Goal: Transaction & Acquisition: Purchase product/service

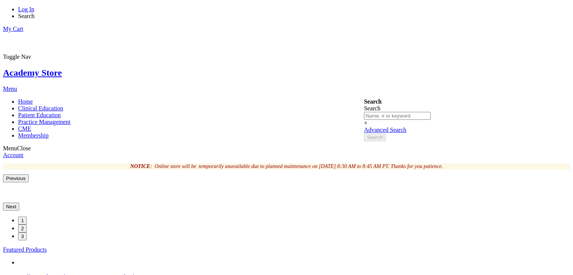
click at [62, 68] on link "Academy Store" at bounding box center [32, 73] width 59 height 10
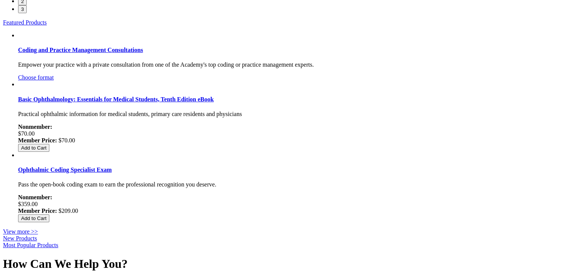
scroll to position [233, 0]
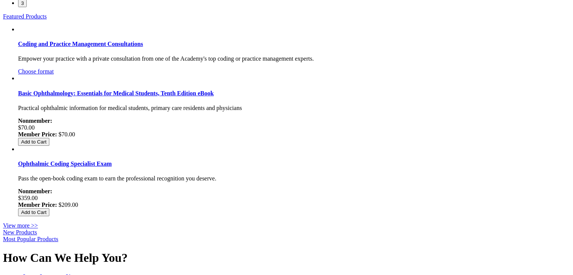
click at [37, 229] on link "New Products" at bounding box center [20, 232] width 34 height 6
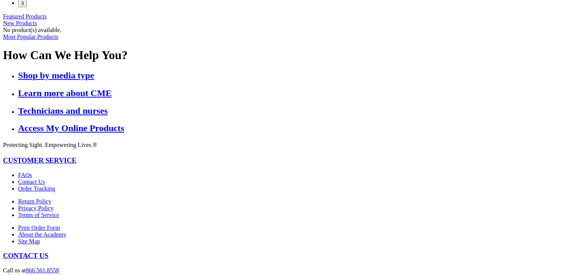
click at [58, 40] on link "Most Popular Products" at bounding box center [30, 37] width 55 height 6
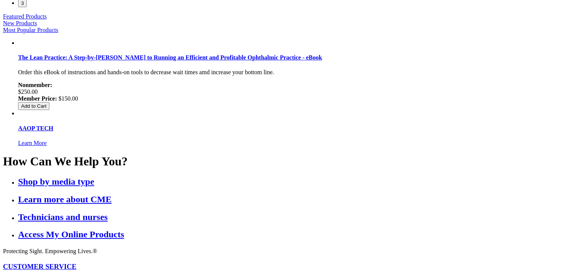
click at [27, 7] on button "3" at bounding box center [22, 3] width 9 height 8
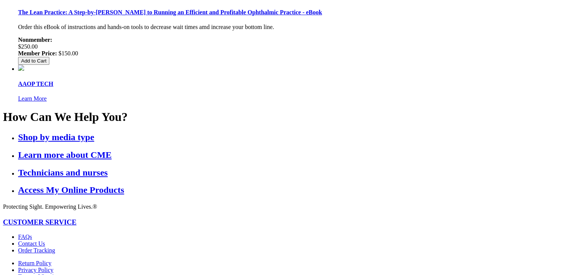
click at [45, 240] on link "Contact Us" at bounding box center [31, 243] width 27 height 6
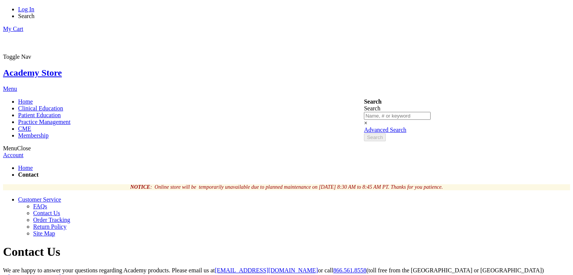
scroll to position [79, 0]
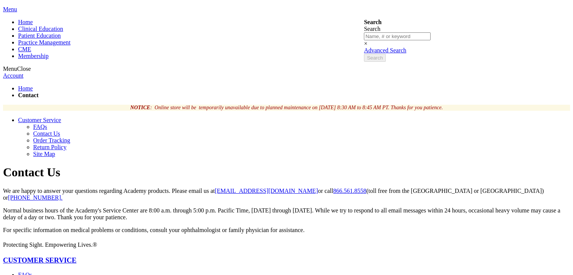
click at [32, 271] on link "FAQs" at bounding box center [25, 274] width 14 height 6
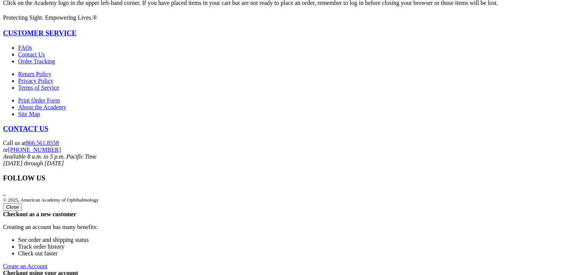
scroll to position [1075, 0]
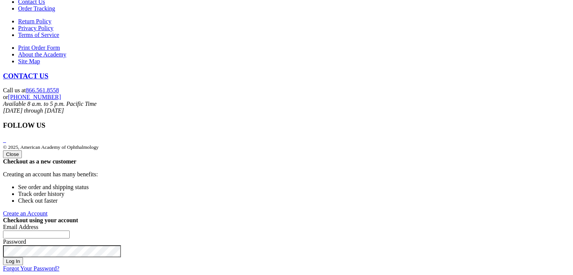
click at [55, 12] on link "Order Tracking" at bounding box center [36, 8] width 37 height 6
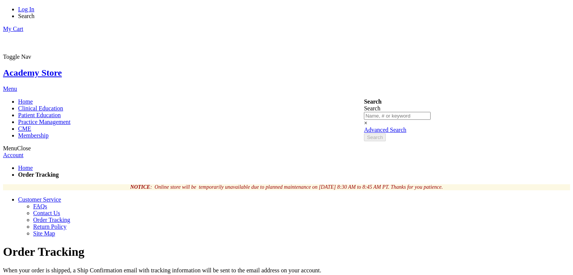
scroll to position [79, 0]
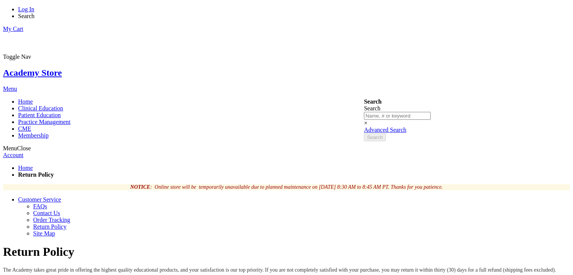
scroll to position [113, 0]
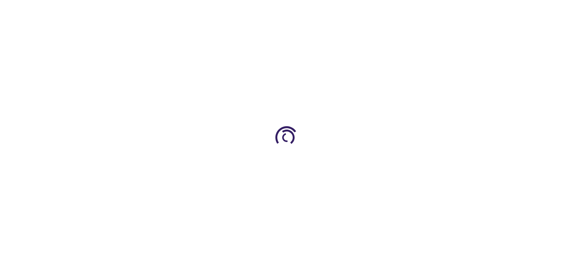
scroll to position [113, 0]
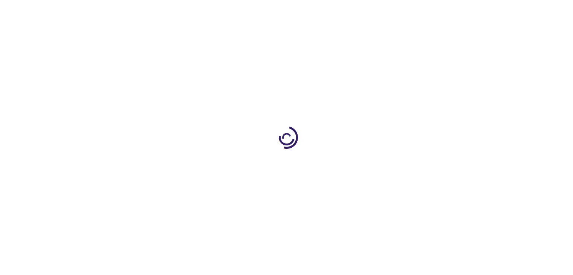
scroll to position [113, 0]
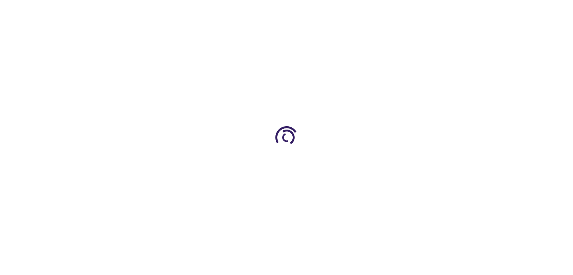
scroll to position [113, 0]
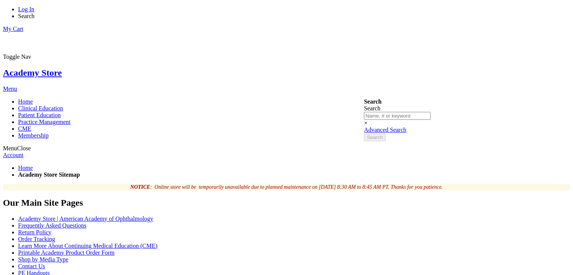
click at [62, 68] on link "Academy Store" at bounding box center [32, 73] width 59 height 10
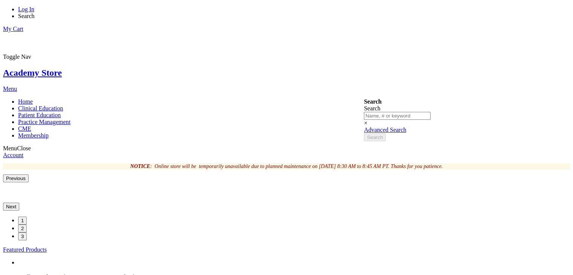
click at [35, 13] on span "Search" at bounding box center [26, 16] width 17 height 6
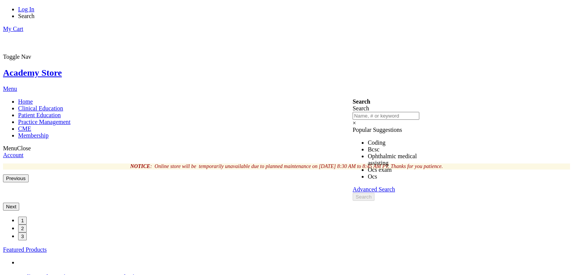
type input "Coding"
click at [367, 139] on link "Coding" at bounding box center [376, 142] width 18 height 6
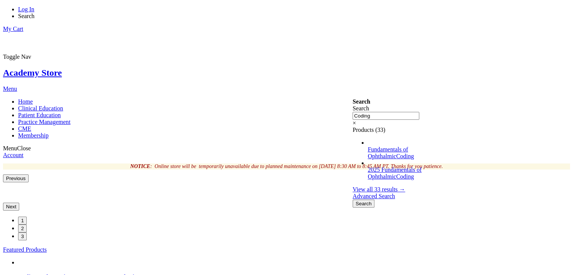
click at [392, 186] on span "View all 33 results →" at bounding box center [378, 189] width 52 height 6
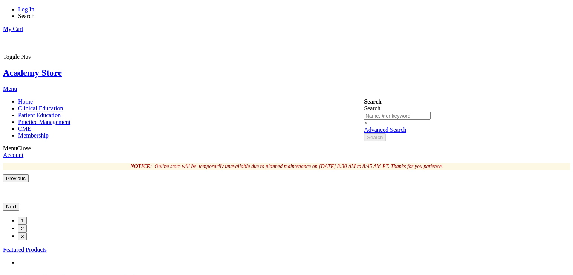
click at [35, 13] on span "Search" at bounding box center [26, 16] width 17 height 6
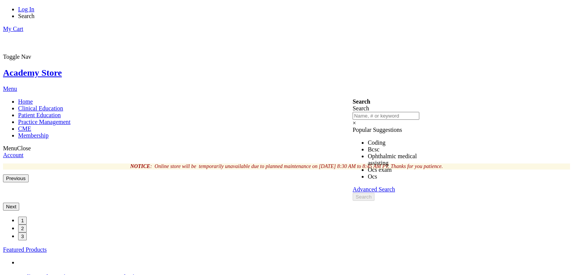
type input "Ophthalmic medical assisting"
click at [398, 153] on link "Ophthalmic medical assisting" at bounding box center [391, 159] width 49 height 13
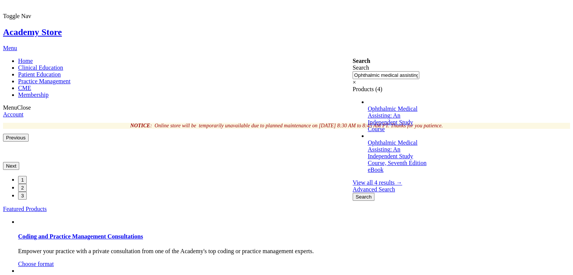
scroll to position [42, 0]
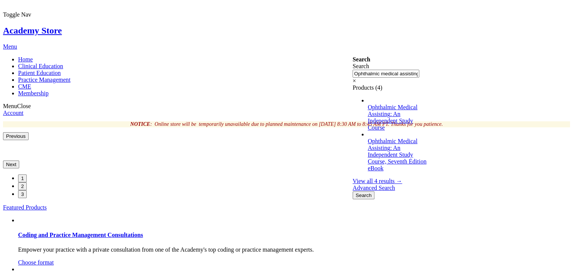
click at [389, 178] on span "View all 4 results →" at bounding box center [376, 181] width 49 height 6
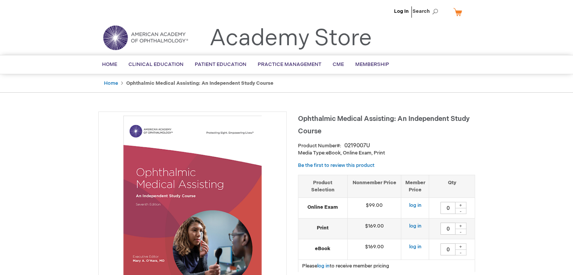
click at [458, 206] on div "+" at bounding box center [460, 205] width 11 height 6
type input "1"
click at [465, 226] on div "+" at bounding box center [460, 225] width 11 height 6
type input "1"
click at [461, 244] on div "+" at bounding box center [460, 246] width 11 height 6
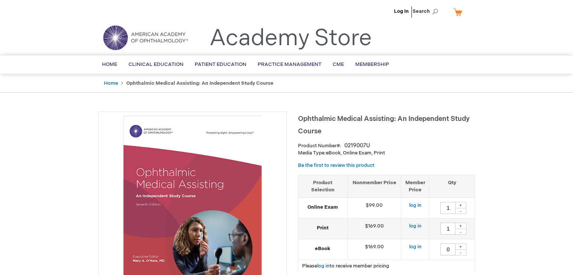
type input "1"
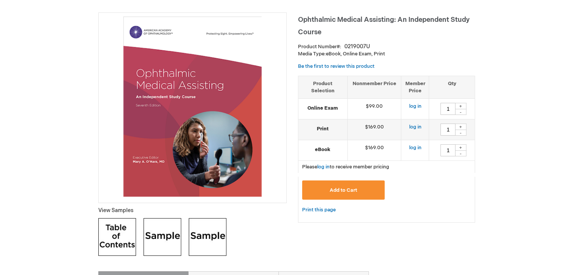
scroll to position [104, 0]
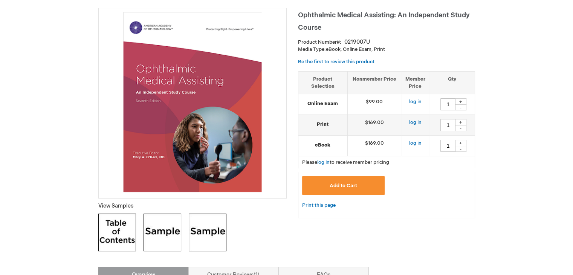
click at [368, 179] on button "Add to Cart" at bounding box center [343, 185] width 83 height 19
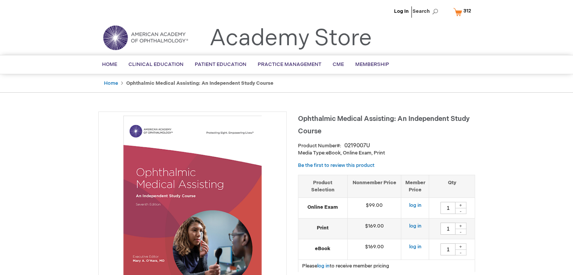
click at [468, 9] on span "312" at bounding box center [467, 11] width 8 height 6
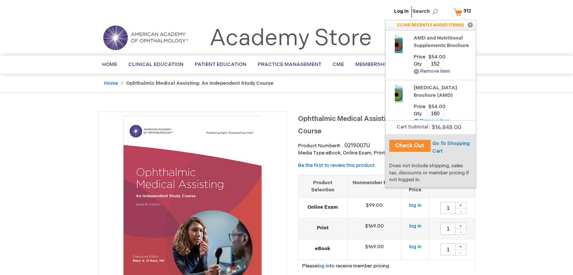
click at [442, 74] on link "Remove Remove item" at bounding box center [431, 72] width 37 height 6
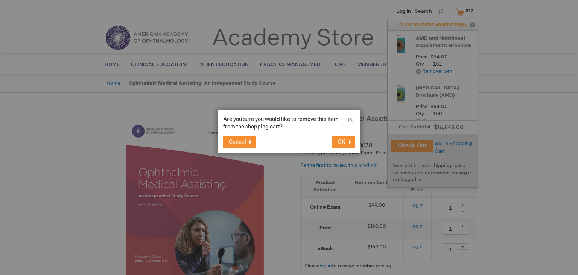
click at [342, 142] on span "OK" at bounding box center [342, 142] width 8 height 6
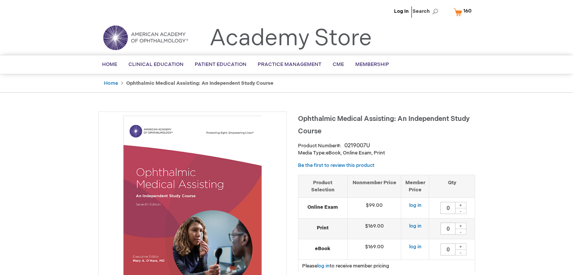
click at [458, 15] on link "My Cart 160 160 items" at bounding box center [463, 11] width 25 height 13
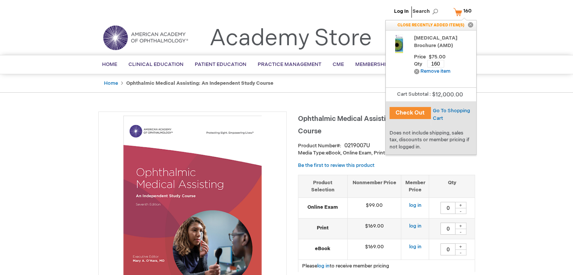
click at [440, 76] on div "Remove Remove item" at bounding box center [432, 71] width 37 height 9
click at [437, 74] on link "Remove Remove item" at bounding box center [432, 72] width 37 height 6
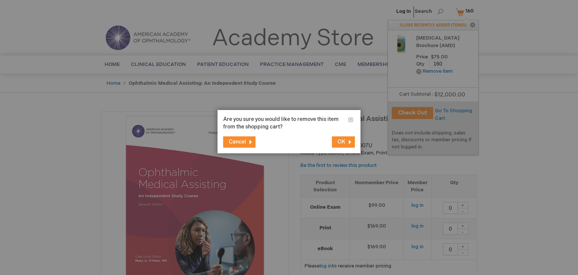
click at [344, 139] on span "OK" at bounding box center [342, 142] width 8 height 6
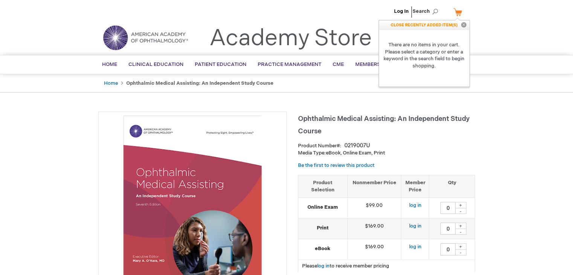
click at [465, 26] on button "Close" at bounding box center [463, 25] width 11 height 10
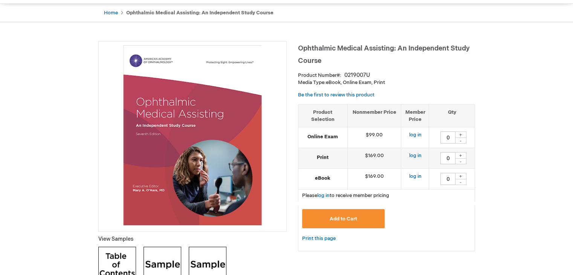
scroll to position [71, 0]
click at [457, 131] on div "+" at bounding box center [460, 134] width 11 height 6
type input "1"
click at [464, 148] on td "0 + -" at bounding box center [452, 158] width 46 height 21
click at [461, 152] on div "+" at bounding box center [460, 155] width 11 height 6
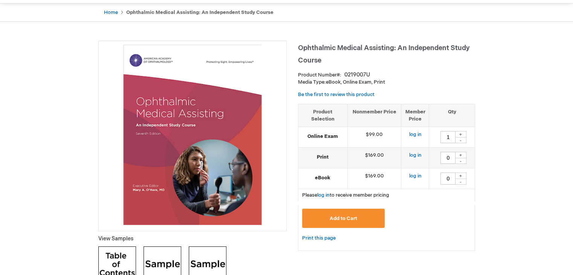
type input "1"
click at [465, 175] on div "+" at bounding box center [460, 175] width 11 height 6
type input "1"
click at [375, 215] on button "Add to Cart" at bounding box center [343, 218] width 83 height 19
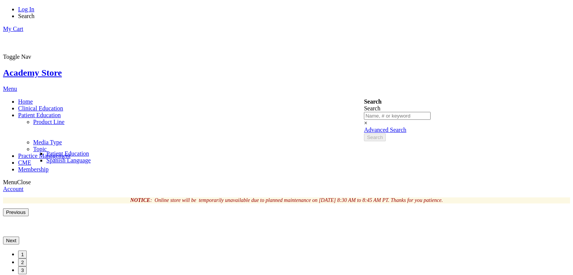
click at [0, 0] on span "Cataract/Anterior Segment" at bounding box center [0, 0] width 0 height 0
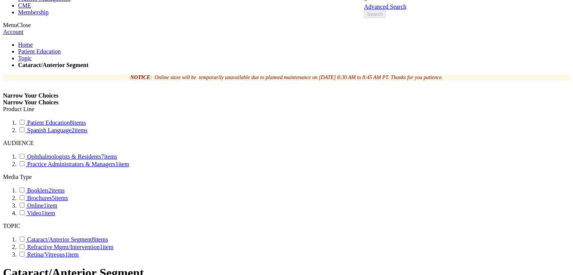
scroll to position [126, 0]
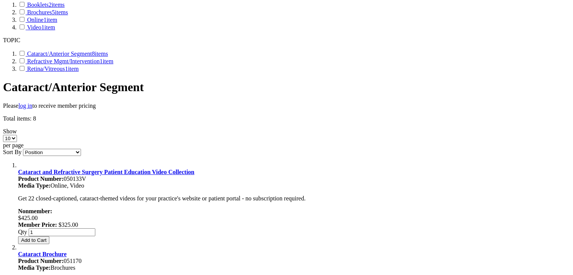
scroll to position [309, 0]
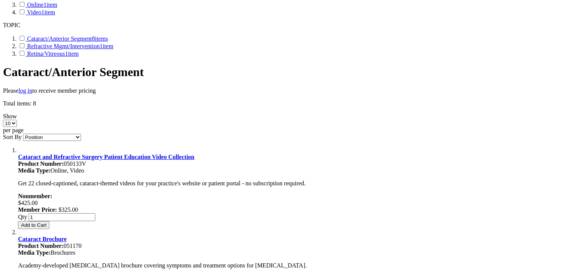
scroll to position [385, 0]
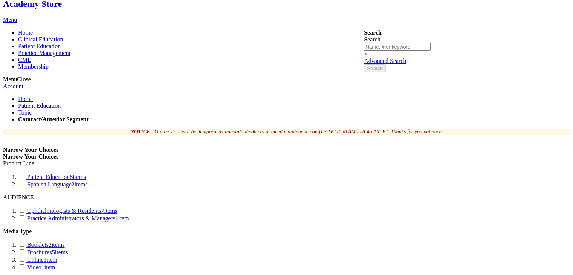
scroll to position [0, 0]
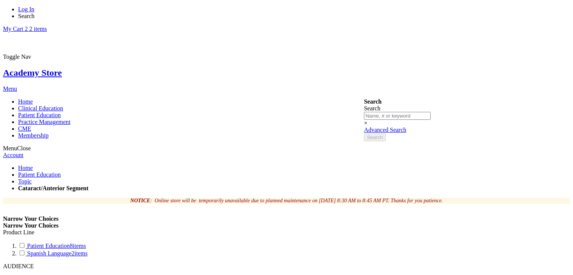
click at [47, 26] on link "My Cart 2 2 items" at bounding box center [25, 29] width 44 height 6
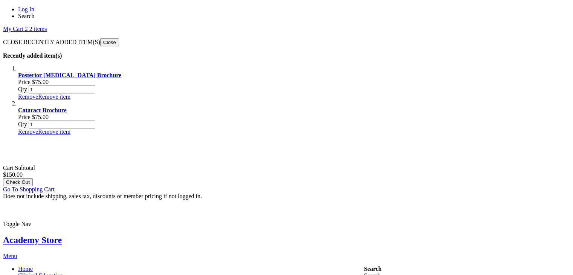
scroll to position [9, 0]
click at [55, 186] on span "Go To Shopping Cart" at bounding box center [29, 189] width 52 height 6
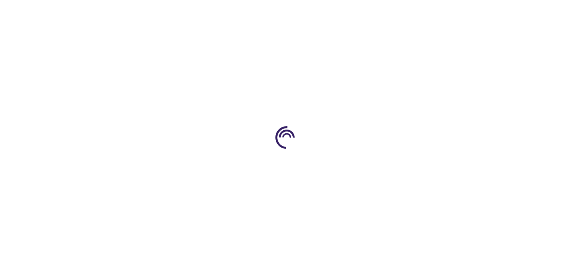
select select "US"
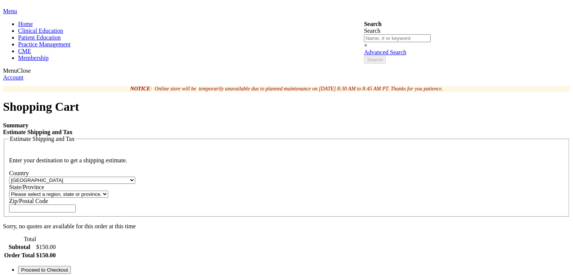
scroll to position [81, 0]
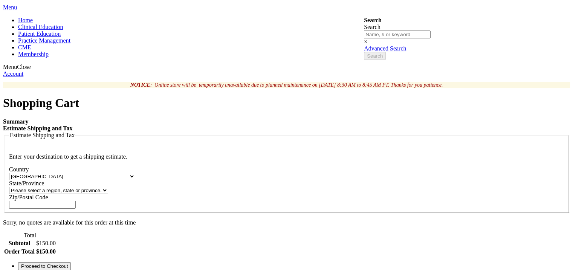
click at [463, 180] on div "State/Province Please select a region, state or province. Alabama Alaska Americ…" at bounding box center [286, 187] width 555 height 14
click at [108, 187] on select "Please select a region, state or province. Alabama Alaska American Samoa Arizon…" at bounding box center [58, 190] width 99 height 7
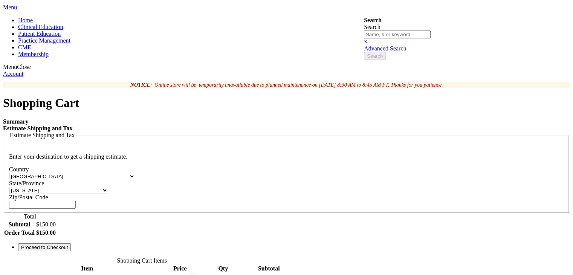
click at [108, 187] on select "Please select a region, state or province. Alabama Alaska American Samoa Arizon…" at bounding box center [58, 190] width 99 height 7
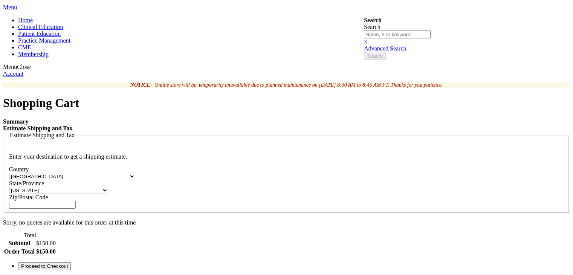
select select "33"
click at [108, 187] on select "Please select a region, state or province. Alabama Alaska American Samoa Arizon…" at bounding box center [58, 190] width 99 height 7
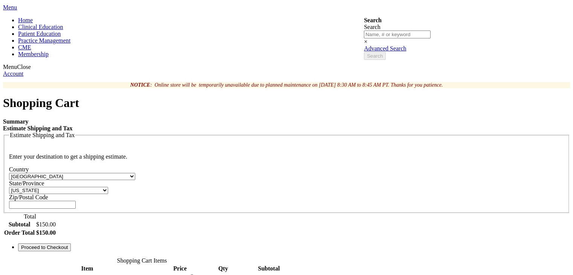
click at [76, 201] on input "Zip/Postal Code" at bounding box center [42, 205] width 67 height 8
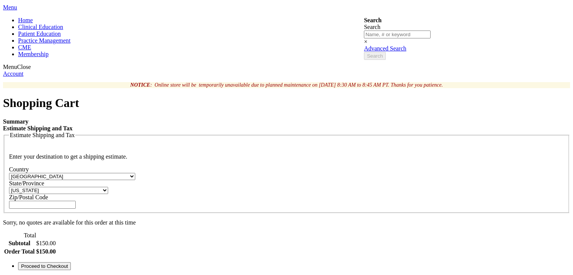
type input "93901"
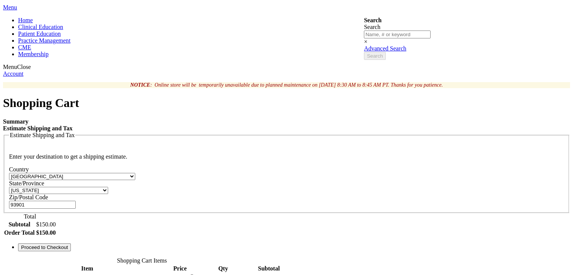
click at [498, 129] on div "Log In Search My Cart 2 2 items CLOSE RECENTLY ADDED ITEM(S) Close Recently add…" at bounding box center [286, 257] width 567 height 665
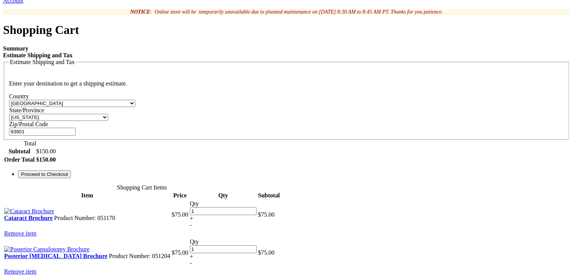
scroll to position [157, 0]
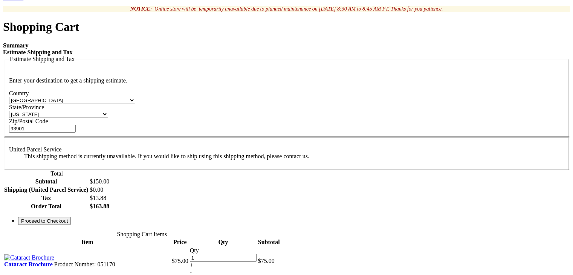
drag, startPoint x: 425, startPoint y: 76, endPoint x: 348, endPoint y: 92, distance: 78.4
click at [348, 92] on div "Summary Estimate Shipping and Tax Estimate Shipping and Tax Enter your destinat…" at bounding box center [286, 204] width 567 height 325
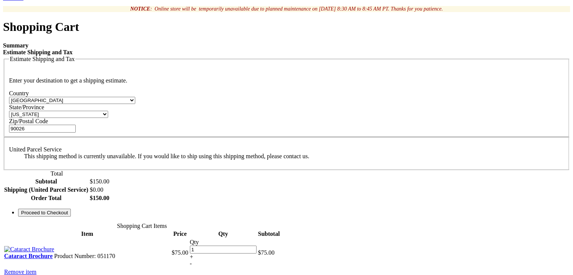
type input "90026"
click at [108, 111] on select "Please select a region, state or province. Alabama Alaska American Samoa Arizon…" at bounding box center [58, 114] width 99 height 7
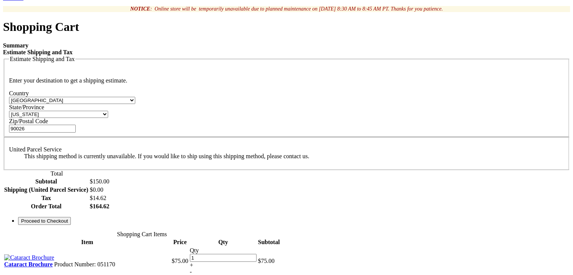
select select "12"
click at [108, 111] on select "Please select a region, state or province. Alabama Alaska American Samoa Arizon…" at bounding box center [58, 114] width 99 height 7
click at [536, 178] on div "Log In Search My Cart 2 2 items CLOSE RECENTLY ADDED ITEM(S) Close Recently add…" at bounding box center [286, 206] width 567 height 715
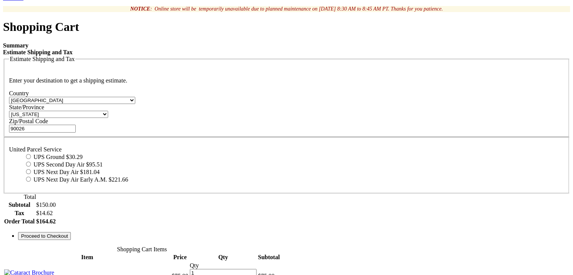
click at [31, 154] on input "UPS Ground $30.29" at bounding box center [28, 156] width 5 height 5
radio input "true"
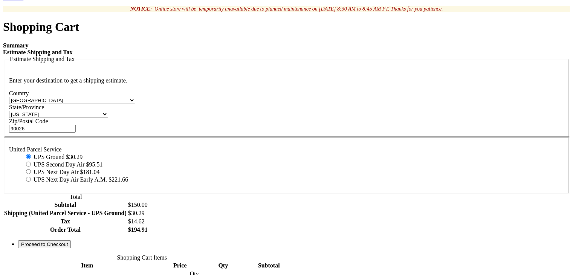
scroll to position [242, 0]
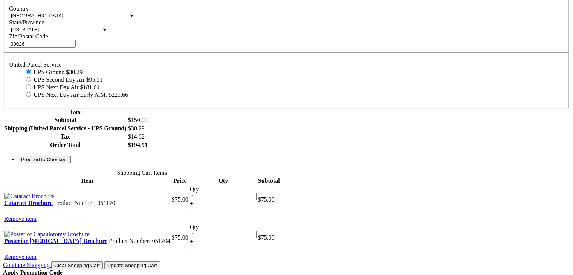
click at [430, 163] on div "Summary Estimate Shipping and Tax Estimate Shipping and Tax Enter your destinat…" at bounding box center [286, 60] width 567 height 206
click at [71, 163] on button "Proceed to Checkout" at bounding box center [44, 159] width 53 height 8
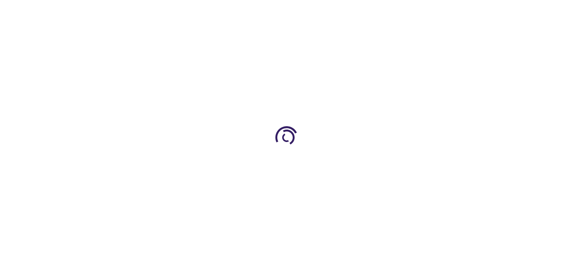
scroll to position [128, 0]
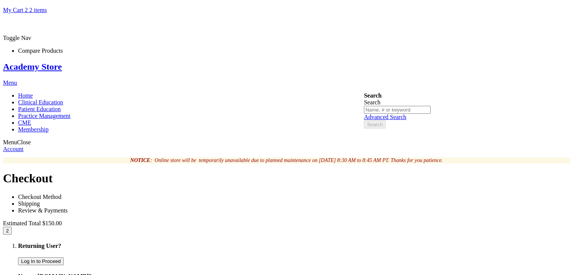
scroll to position [19, 0]
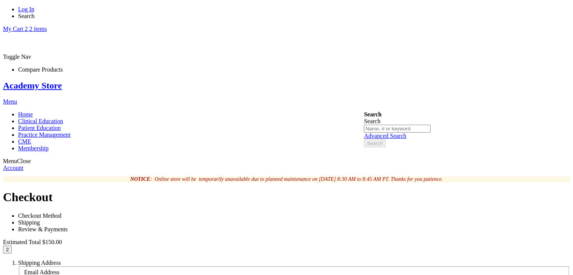
click at [91, 274] on input "Email Address" at bounding box center [57, 280] width 67 height 8
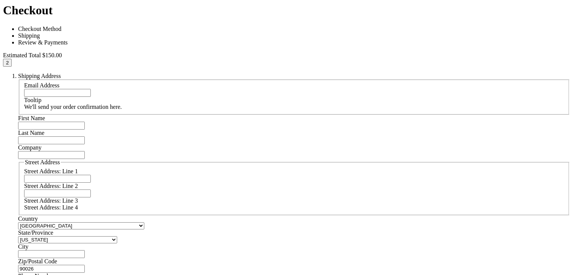
scroll to position [186, 0]
click at [139, 168] on div "Street Address: Line 1 Street Address: Line 2 Street Address: Line 3 Street Add…" at bounding box center [293, 189] width 539 height 43
click at [148, 159] on fieldset "Street Address Street Address: Line 1 Street Address: Line 2 Street Address: Li…" at bounding box center [294, 187] width 550 height 56
click at [91, 175] on input "Street Address: Line 1" at bounding box center [57, 179] width 67 height 8
type input "[STREET_ADDRESS]"
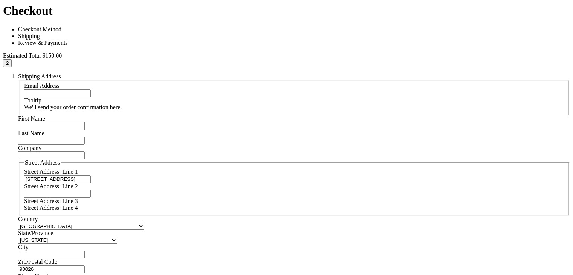
select select "23"
type input "[PERSON_NAME] Estates"
click at [283, 140] on div "First Name Last Name Company Street Address Street Address: Line 1 [STREET_ADDR…" at bounding box center [294, 208] width 552 height 186
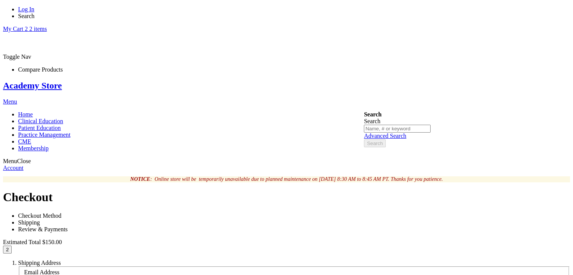
scroll to position [0, 0]
click at [59, 269] on span "Email Address" at bounding box center [41, 272] width 35 height 6
click at [91, 274] on input "Email Address" at bounding box center [57, 280] width 67 height 8
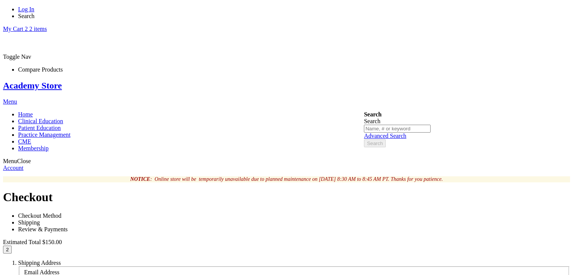
type input "[EMAIL_ADDRESS][DOMAIN_NAME]"
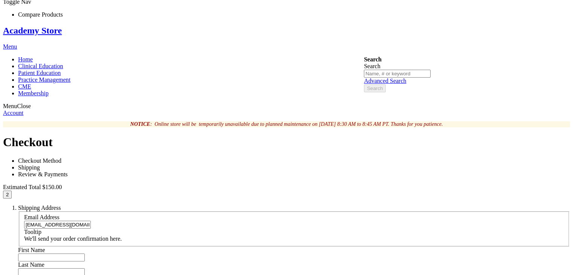
scroll to position [55, 0]
click at [97, 251] on input "First Name (used to create guest account)" at bounding box center [63, 255] width 67 height 8
type input "Akshay"
type input "S"
click at [49, 274] on span "Submit" at bounding box center [40, 278] width 15 height 6
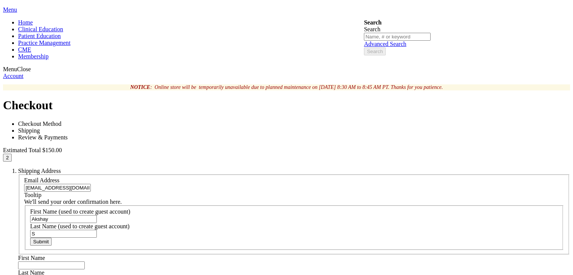
scroll to position [115, 0]
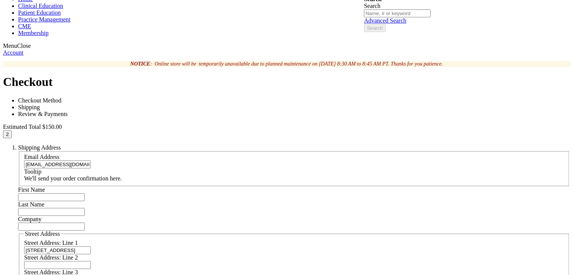
click at [85, 193] on input "First Name" at bounding box center [51, 197] width 67 height 8
type input "Akshay"
type input "S"
type input "Ziffity"
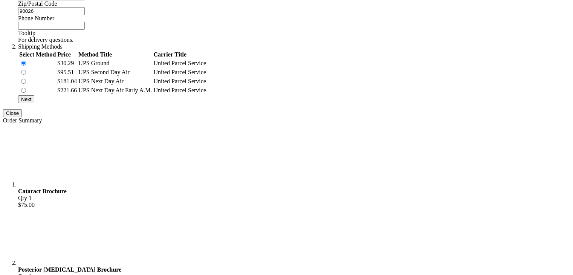
scroll to position [512, 0]
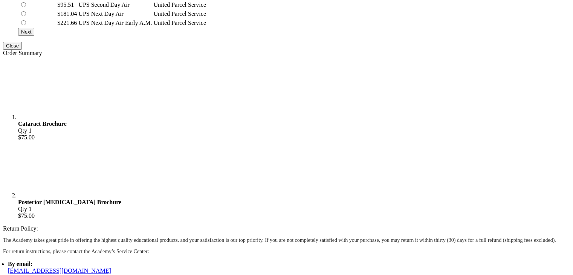
click at [34, 36] on button "Next" at bounding box center [26, 32] width 16 height 8
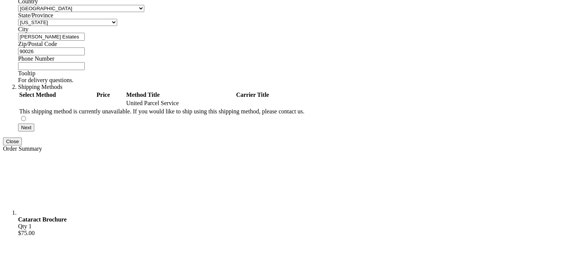
scroll to position [384, 0]
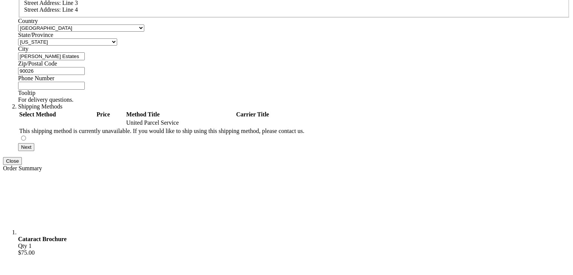
click at [140, 60] on div "Zip/Postal Code 90026" at bounding box center [294, 67] width 552 height 15
click at [85, 67] on input "90026" at bounding box center [51, 71] width 67 height 8
type input "9"
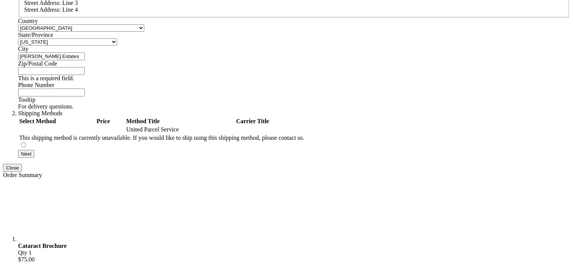
click at [85, 67] on input "Zip/Postal Code" at bounding box center [51, 71] width 67 height 8
type input "98796"
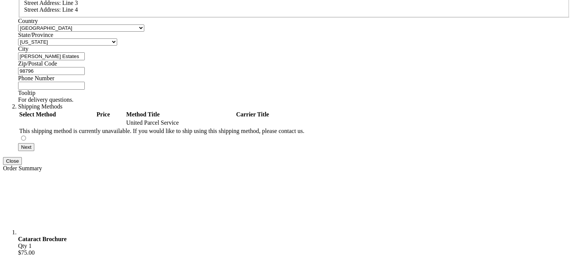
click at [68, 135] on div "Log In Search My Cart 2 2 items CLOSE RECENTLY ADDED ITEM(S) Close Recently add…" at bounding box center [286, 121] width 567 height 998
click at [85, 67] on input "98796" at bounding box center [51, 71] width 67 height 8
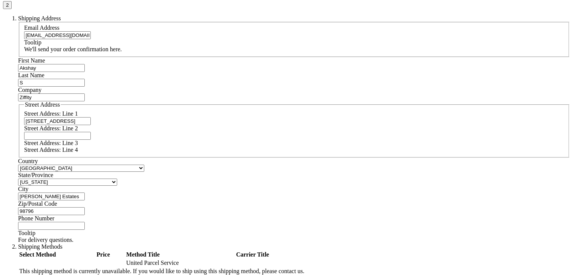
scroll to position [236, 0]
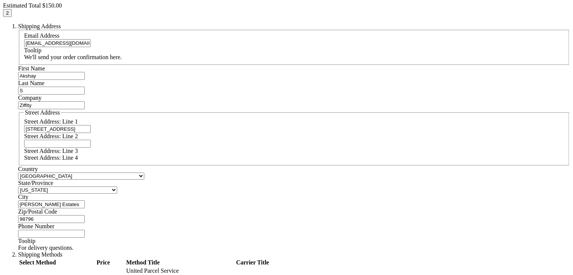
click at [91, 125] on input "[STREET_ADDRESS]" at bounding box center [57, 129] width 67 height 8
select select "12"
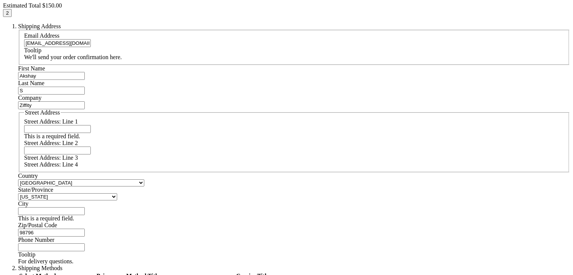
click at [85, 230] on input "98796" at bounding box center [51, 233] width 67 height 8
type input "9"
click at [160, 125] on div "This is a required field." at bounding box center [293, 132] width 539 height 15
click at [91, 125] on input "Street Address: Line 1" at bounding box center [57, 129] width 67 height 8
type input "[STREET_ADDRESS]"
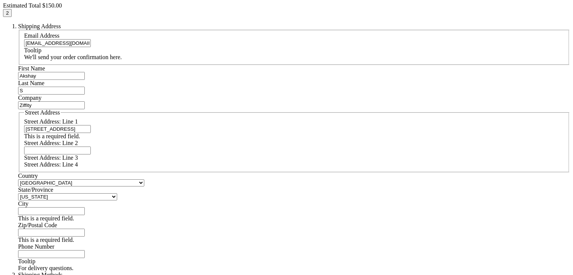
select select "23"
type input "[PERSON_NAME] Estates"
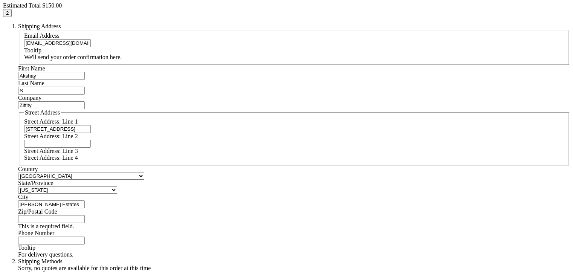
click at [85, 215] on input "Zip/Postal Code" at bounding box center [51, 219] width 67 height 8
type input "60195"
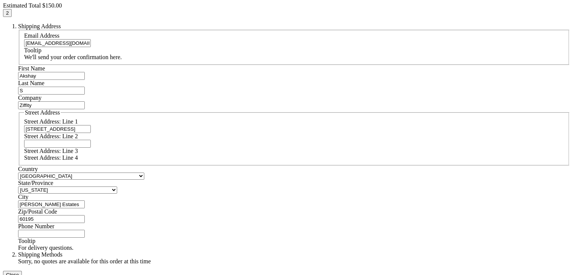
click at [58, 216] on div "Log In Search My Cart 2 2 items CLOSE RECENTLY ADDED ITEM(S) Close Recently add…" at bounding box center [286, 252] width 567 height 964
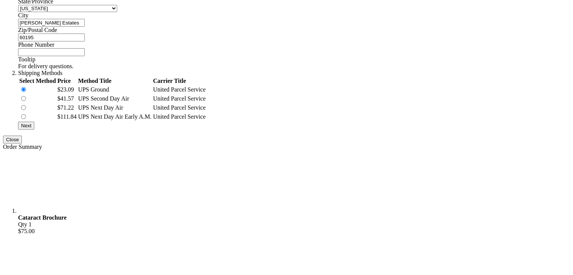
click at [34, 130] on button "Next" at bounding box center [26, 126] width 16 height 8
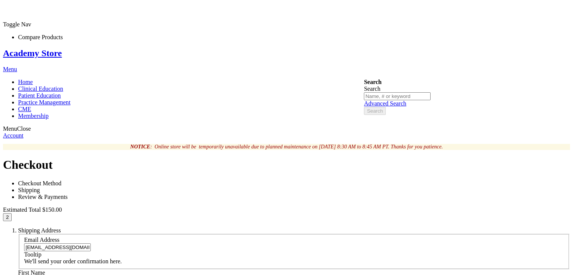
scroll to position [0, 0]
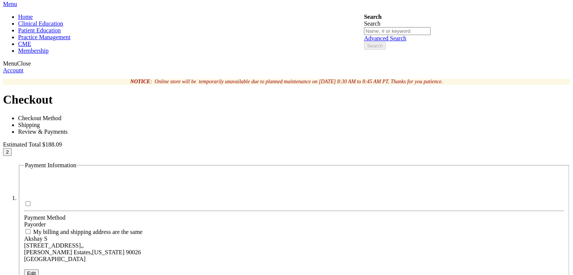
scroll to position [98, 0]
click at [107, 227] on div "My billing and shipping address are the same" at bounding box center [293, 231] width 539 height 8
click at [30, 229] on input "My billing and shipping address are the same" at bounding box center [28, 231] width 5 height 5
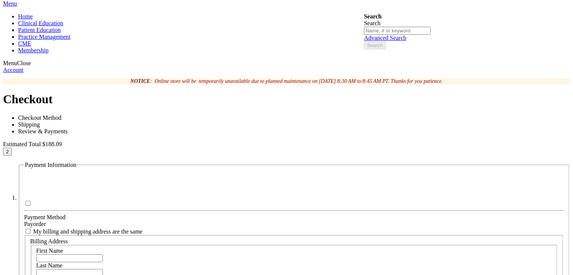
click at [103, 254] on input "First Name" at bounding box center [69, 258] width 67 height 8
drag, startPoint x: 126, startPoint y: 97, endPoint x: 107, endPoint y: 72, distance: 31.5
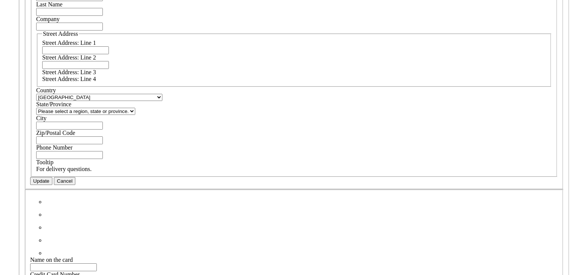
scroll to position [360, 0]
click at [73, 177] on span "Cancel" at bounding box center [65, 180] width 16 height 6
checkbox input "true"
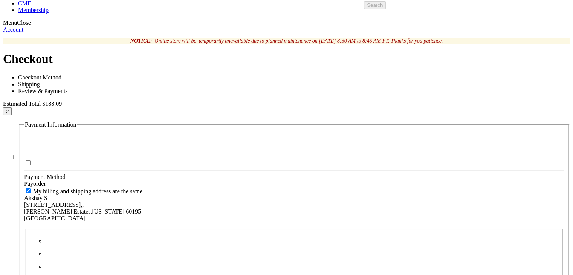
scroll to position [152, 0]
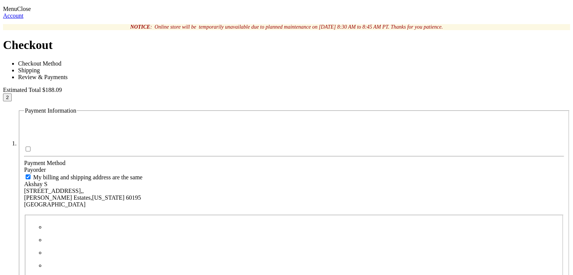
type input "Akshay"
type input "[CREDIT_CARD_NUMBER]"
select select "12"
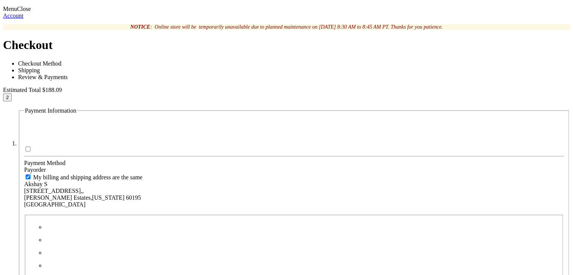
select select "2030"
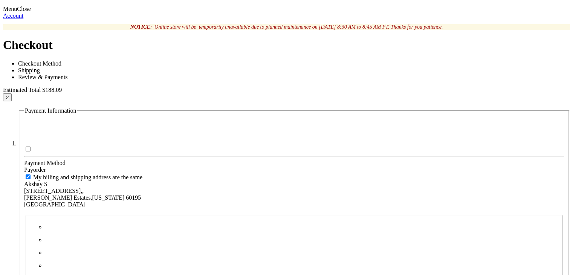
type input "123"
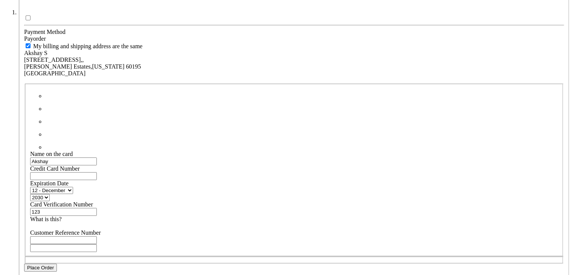
scroll to position [284, 0]
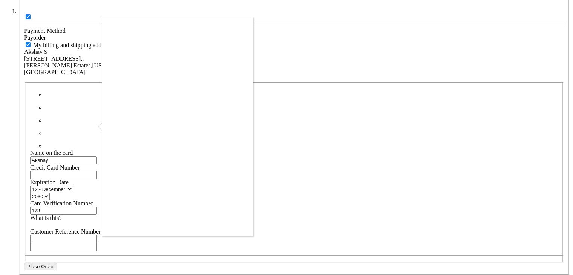
checkbox input "true"
click at [57, 262] on button "Place Order" at bounding box center [40, 266] width 33 height 8
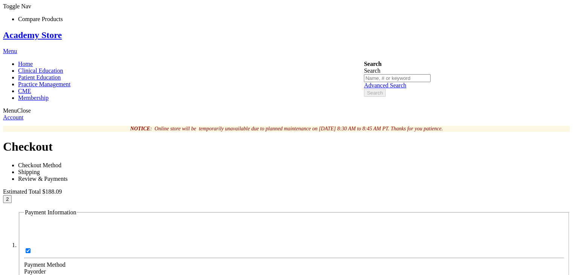
scroll to position [0, 0]
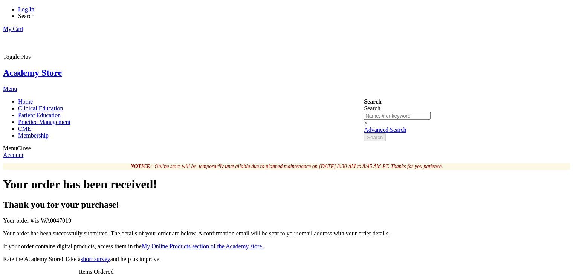
click at [49, 132] on link "Membership" at bounding box center [33, 135] width 30 height 6
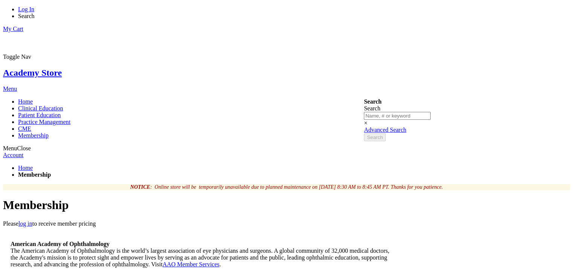
click at [31, 125] on link "CME" at bounding box center [24, 128] width 13 height 6
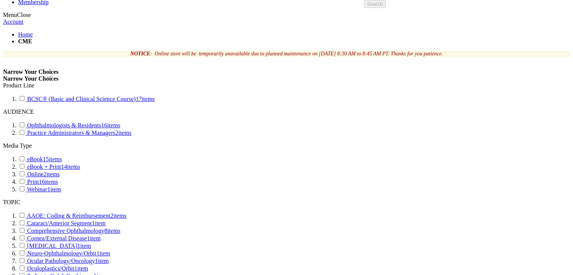
scroll to position [134, 0]
click at [80, 163] on link "eBook + Print 14 items" at bounding box center [49, 166] width 62 height 6
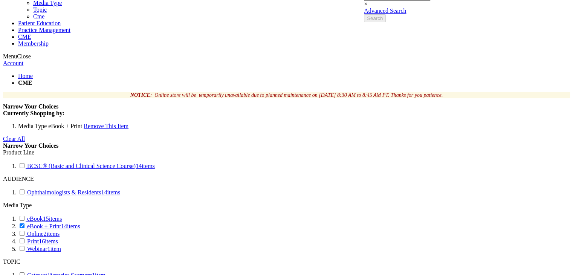
scroll to position [125, 0]
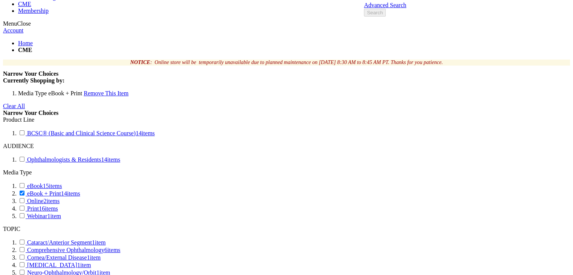
click at [105, 130] on link "BCSC® (Basic and Clinical Science Course) 14 items" at bounding box center [86, 133] width 137 height 6
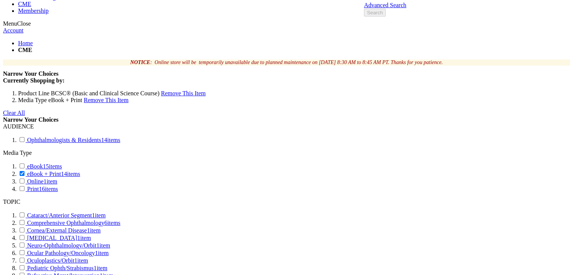
click at [120, 97] on span "Remove This Item" at bounding box center [106, 100] width 45 height 6
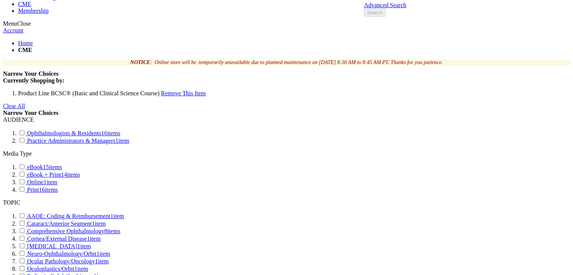
click at [161, 90] on span "Remove This Item" at bounding box center [183, 93] width 45 height 6
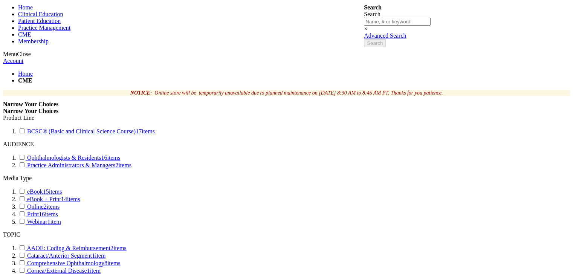
scroll to position [93, 0]
select select "name"
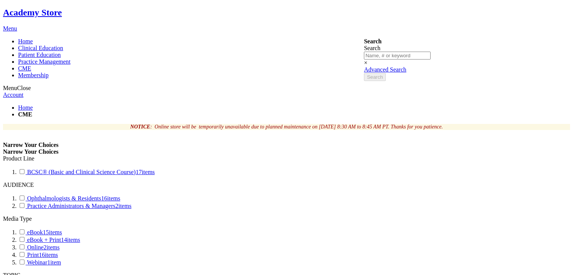
scroll to position [65, 0]
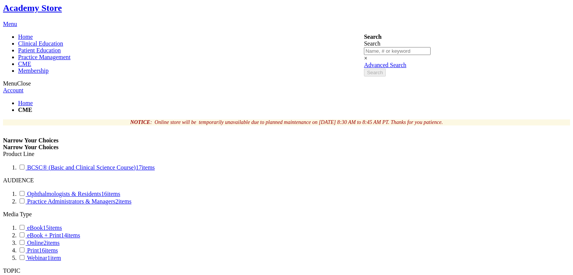
select select "price"
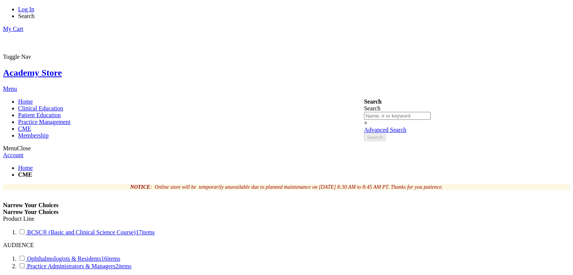
select select "price"
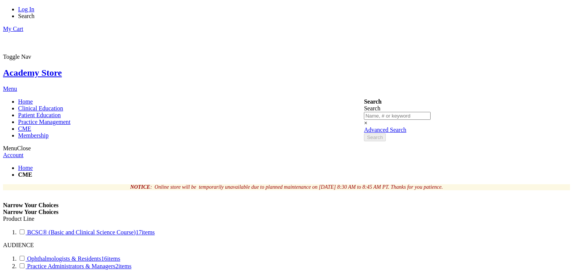
select select "newest_sort_date"
click at [62, 68] on link "Academy Store" at bounding box center [32, 73] width 59 height 10
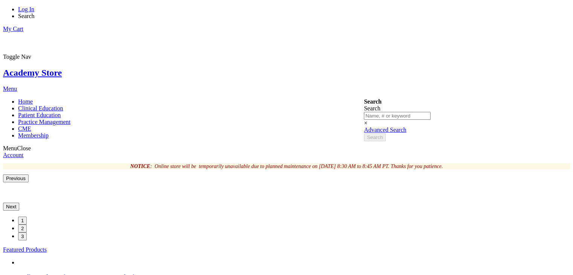
click at [34, 12] on link "Log In" at bounding box center [26, 9] width 16 height 6
